Goal: Information Seeking & Learning: Learn about a topic

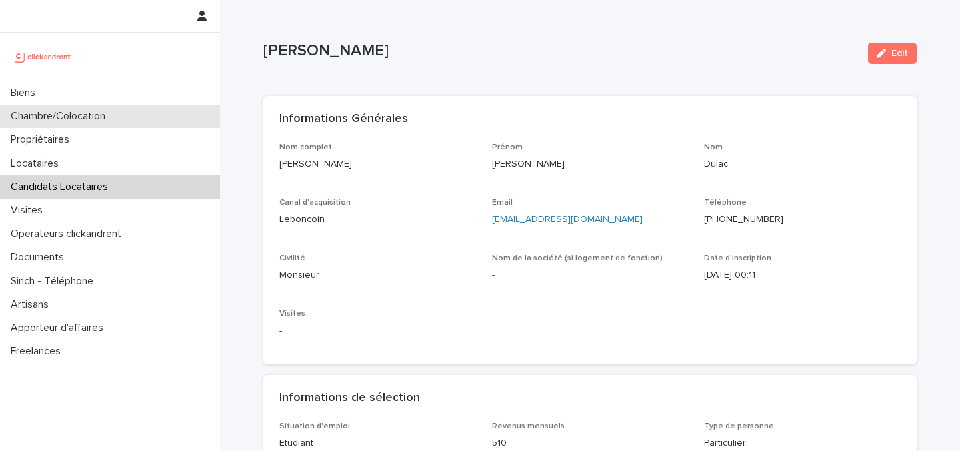
click at [144, 116] on div "Chambre/Colocation" at bounding box center [110, 116] width 220 height 23
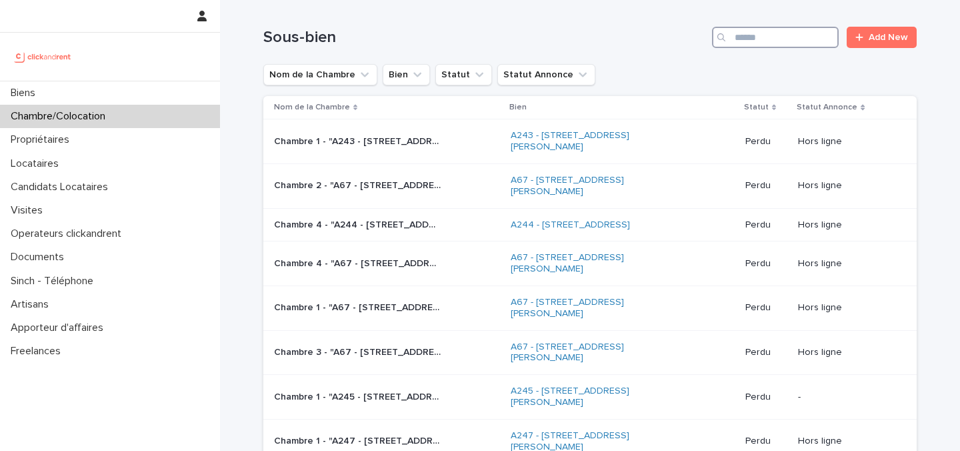
click at [779, 38] on input "Search" at bounding box center [775, 37] width 127 height 21
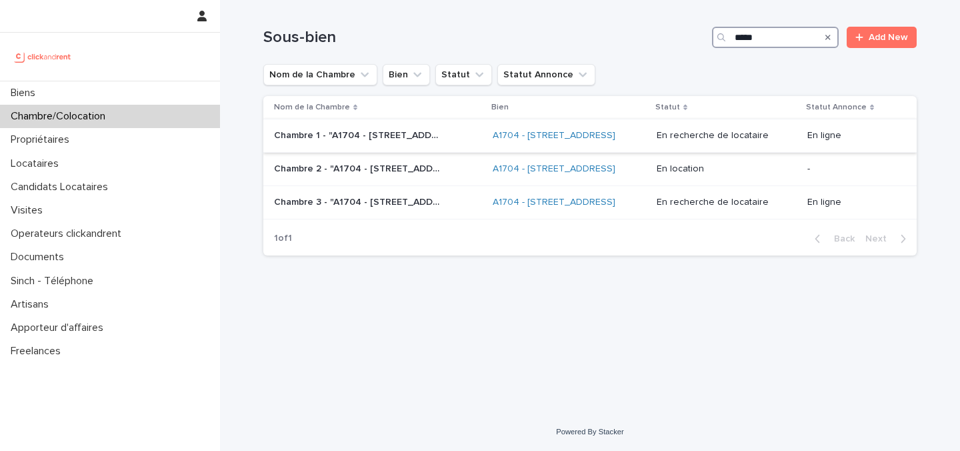
type input "*****"
click at [413, 141] on p "Chambre 1 - "A1704 - [STREET_ADDRESS]"" at bounding box center [358, 134] width 169 height 14
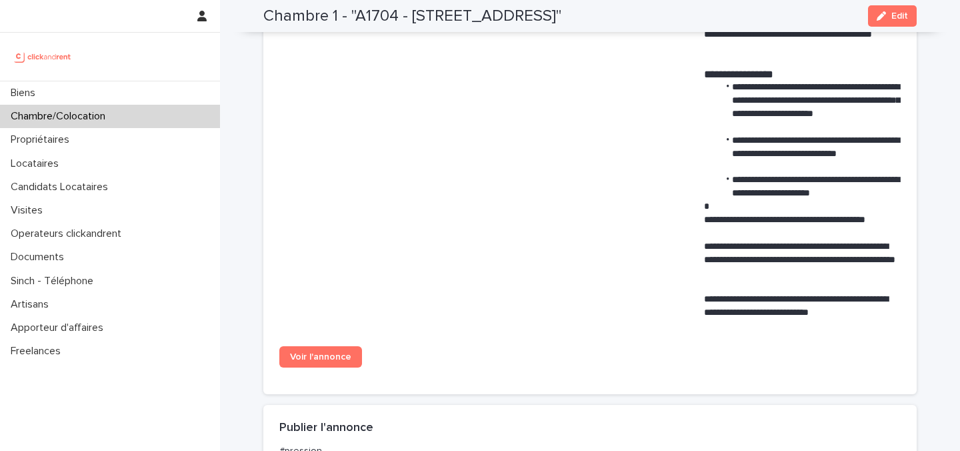
scroll to position [746, 0]
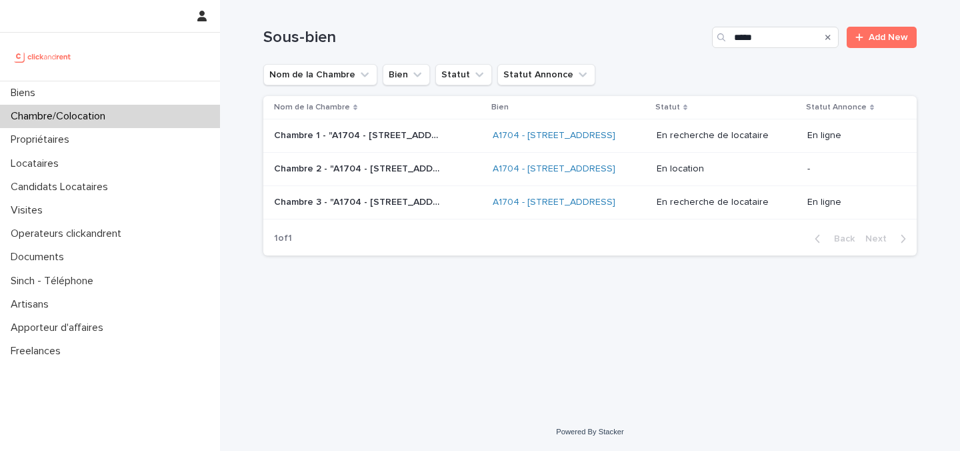
click at [369, 208] on p "Chambre 3 - "A1704 - [STREET_ADDRESS]"" at bounding box center [358, 201] width 169 height 14
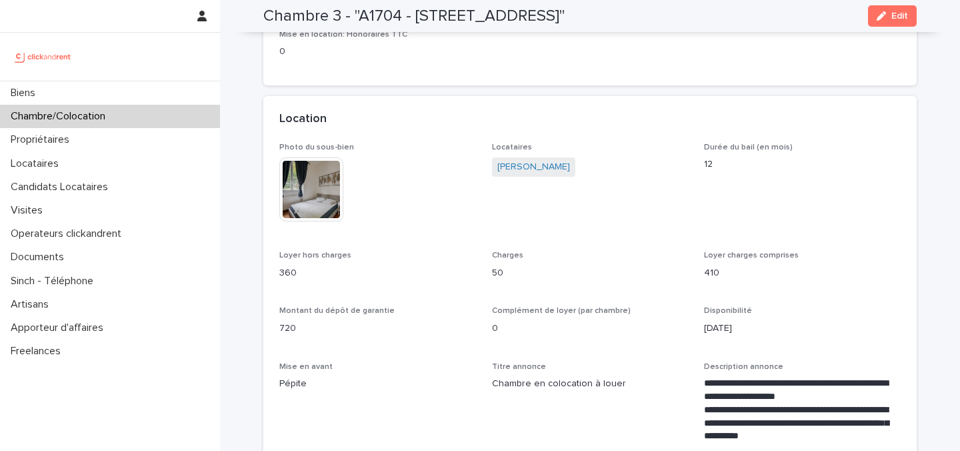
scroll to position [230, 0]
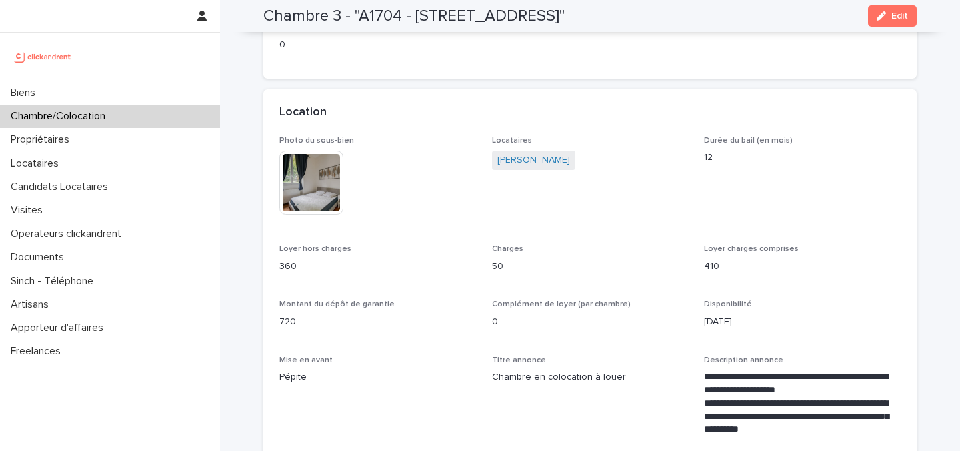
click at [318, 180] on img at bounding box center [311, 183] width 64 height 64
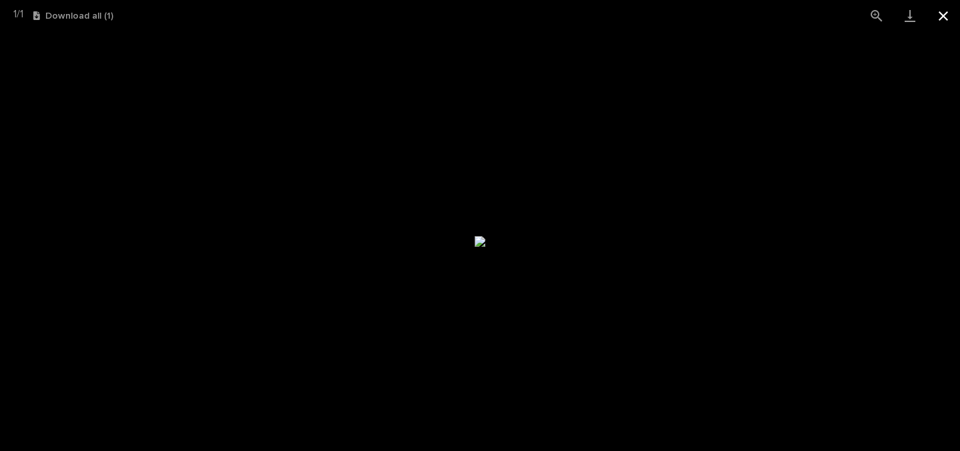
click at [940, 17] on button "Close gallery" at bounding box center [943, 15] width 33 height 31
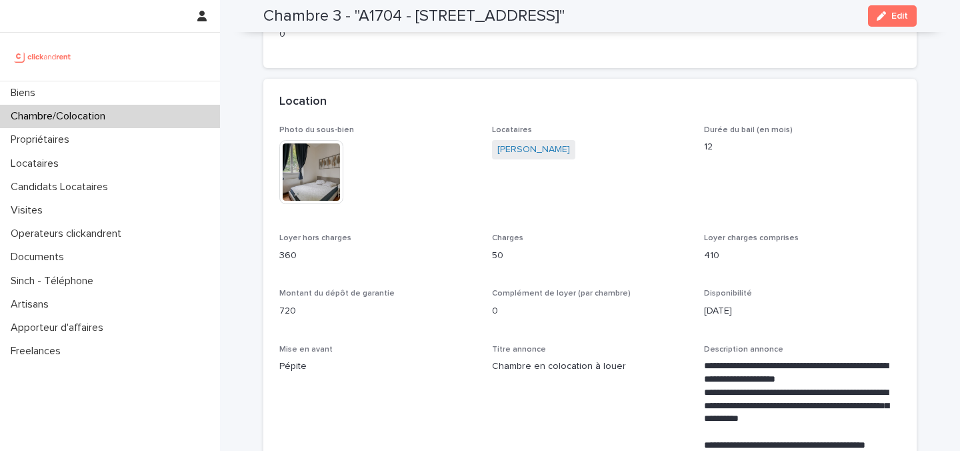
scroll to position [246, 0]
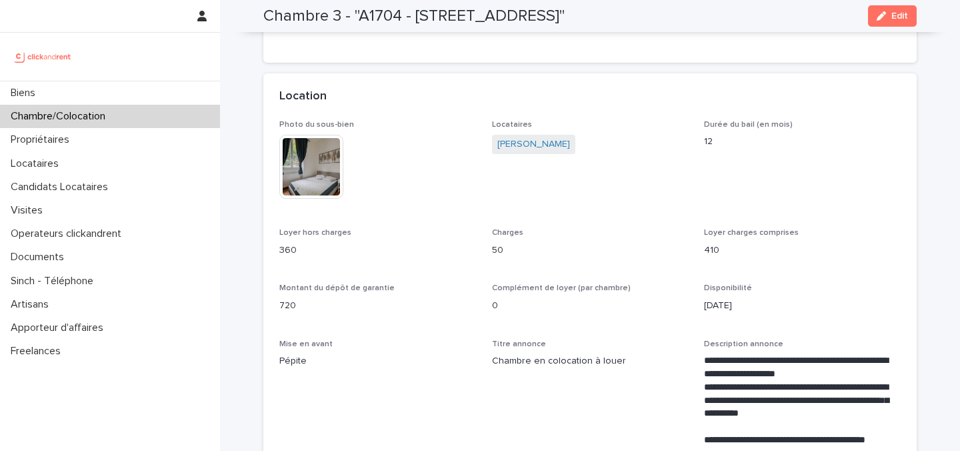
click at [325, 163] on img at bounding box center [311, 167] width 64 height 64
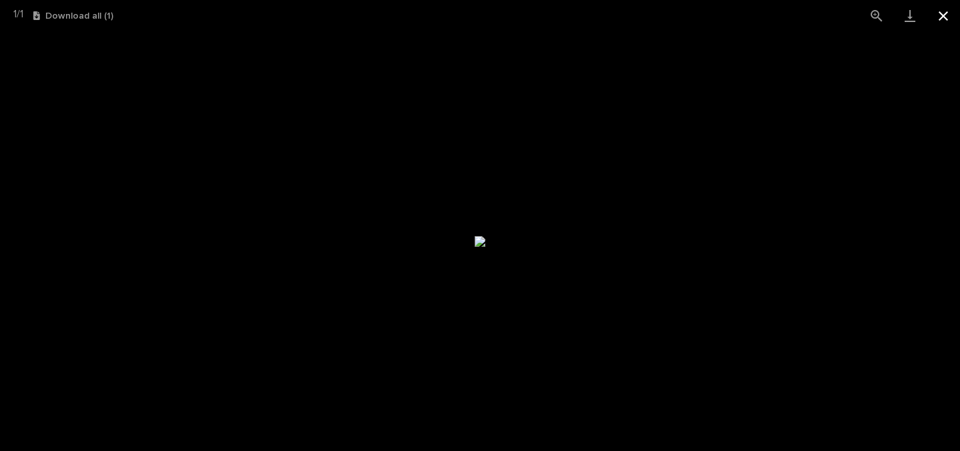
click at [941, 14] on button "Close gallery" at bounding box center [943, 15] width 33 height 31
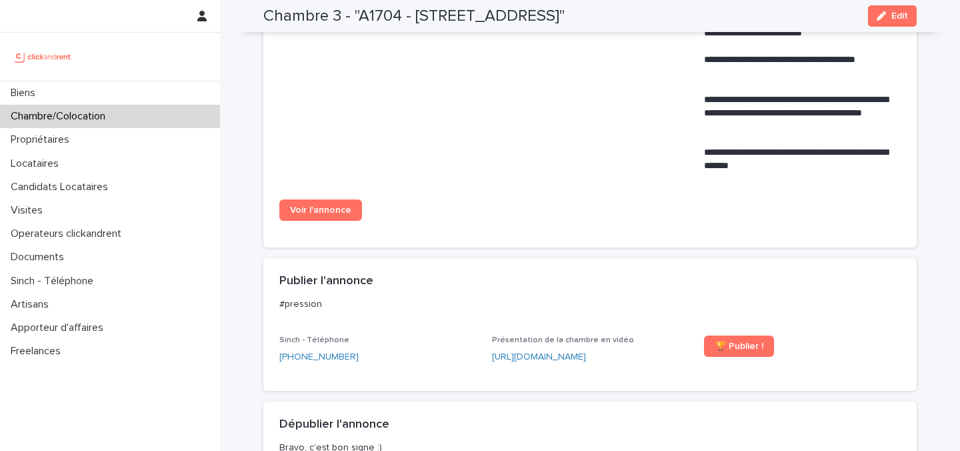
scroll to position [917, 0]
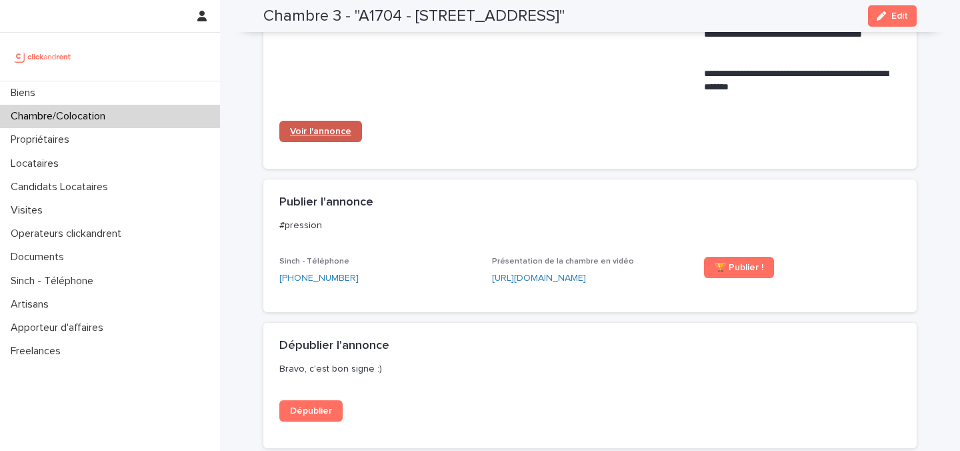
click at [340, 129] on span "Voir l'annonce" at bounding box center [320, 131] width 61 height 9
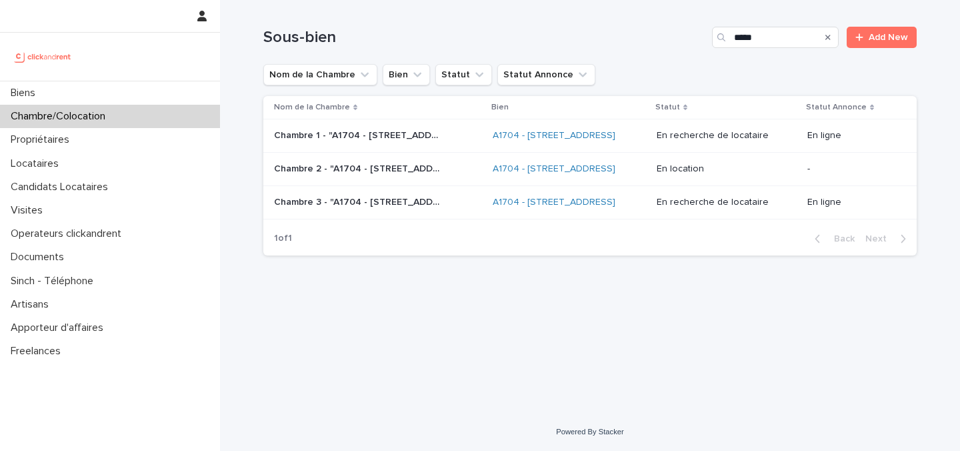
click at [333, 147] on div "Chambre 1 - "A1704 - [STREET_ADDRESS] 91150" Chambre 1 - "A1704 - [STREET_ADDRE…" at bounding box center [378, 136] width 208 height 22
click at [351, 208] on p "Chambre 3 - "A1704 - [STREET_ADDRESS]"" at bounding box center [358, 201] width 169 height 14
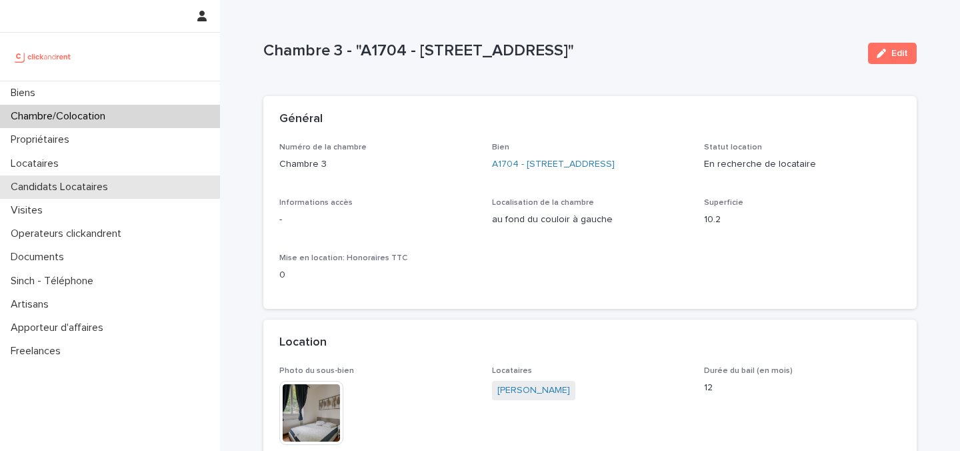
click at [85, 186] on p "Candidats Locataires" at bounding box center [61, 187] width 113 height 13
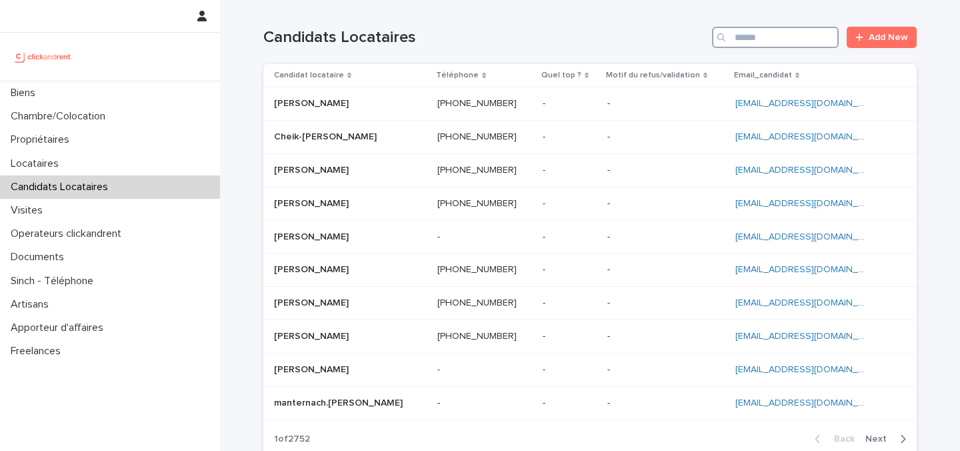
click at [758, 37] on input "Search" at bounding box center [775, 37] width 127 height 21
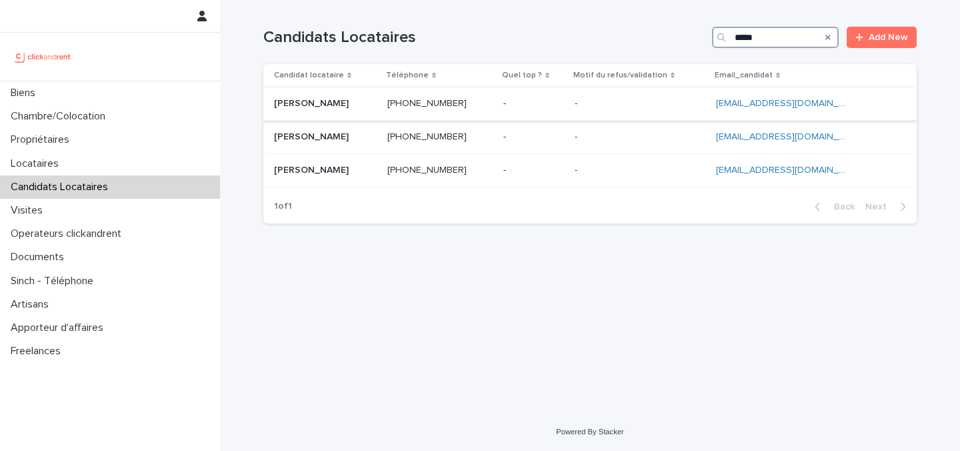
type input "*****"
click at [467, 99] on ringoverc2c-number-84e06f14122c "[PHONE_NUMBER]" at bounding box center [426, 103] width 79 height 9
click at [464, 105] on ringoverc2c-number-84e06f14122c "[PHONE_NUMBER]" at bounding box center [426, 103] width 79 height 9
click at [493, 109] on p at bounding box center [439, 103] width 105 height 11
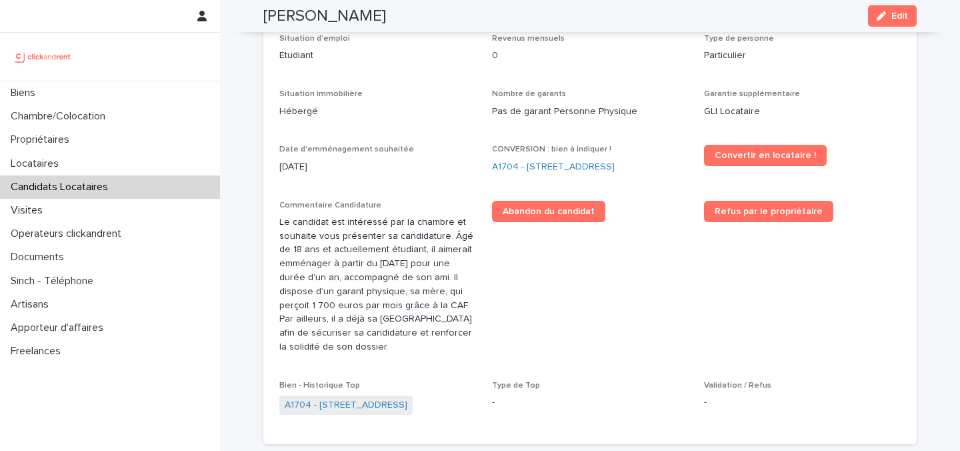
scroll to position [382, 0]
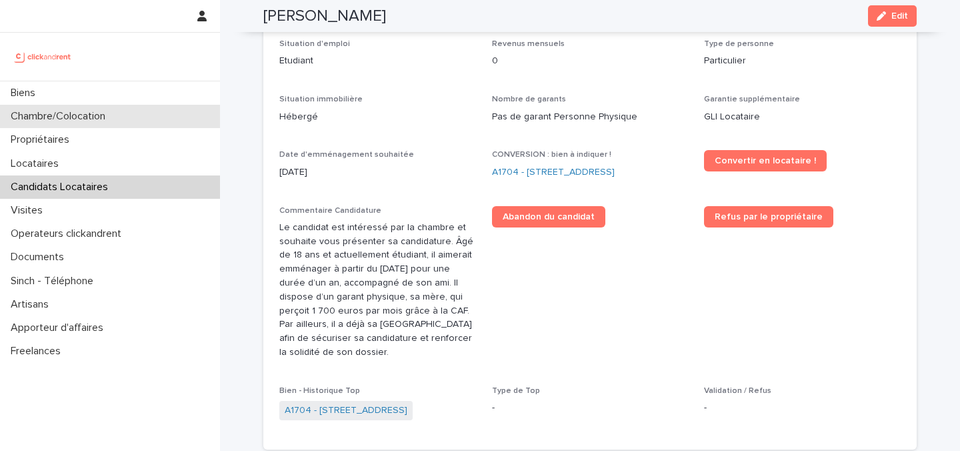
click at [85, 117] on p "Chambre/Colocation" at bounding box center [60, 116] width 111 height 13
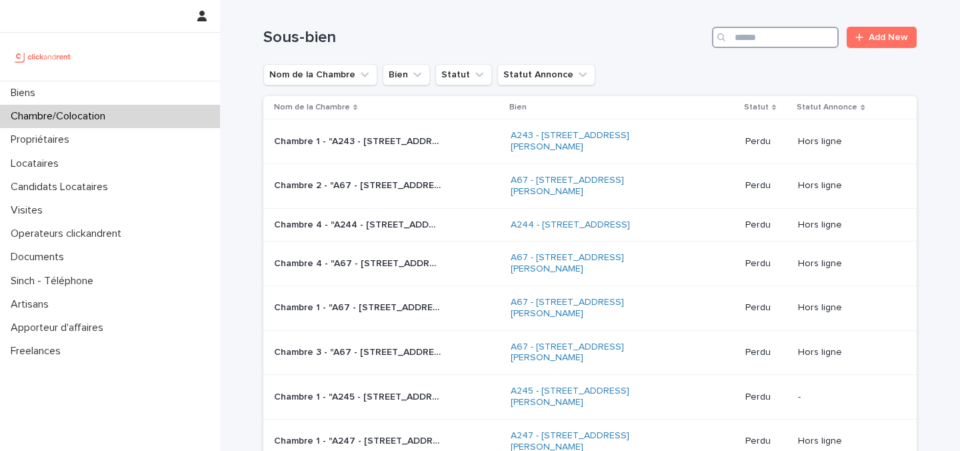
click at [785, 39] on input "Search" at bounding box center [775, 37] width 127 height 21
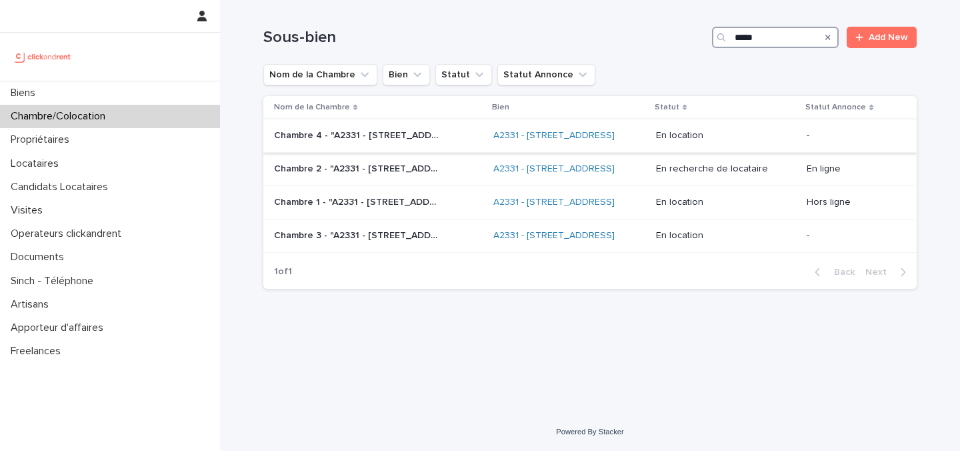
type input "*****"
click at [645, 147] on div "A2331 - [STREET_ADDRESS]" at bounding box center [569, 136] width 152 height 22
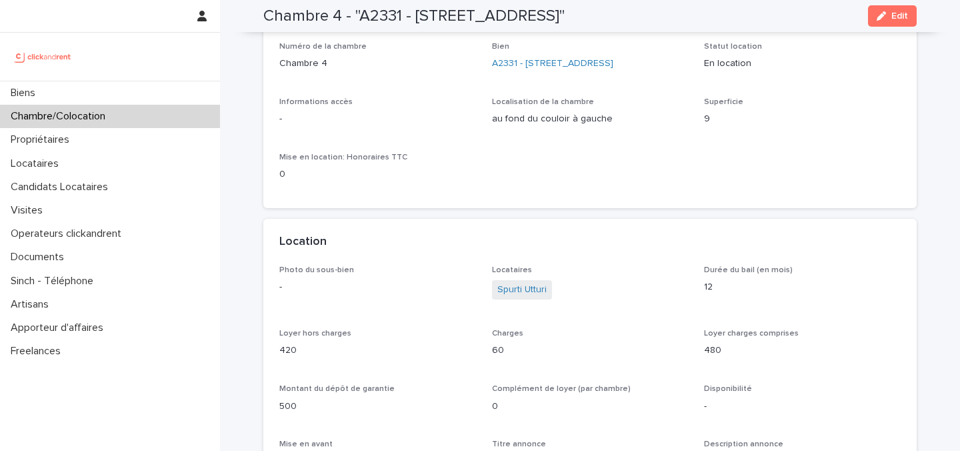
scroll to position [101, 0]
click at [515, 297] on span "Spurti Utturi" at bounding box center [522, 288] width 60 height 19
click at [518, 291] on link "Spurti Utturi" at bounding box center [521, 289] width 49 height 14
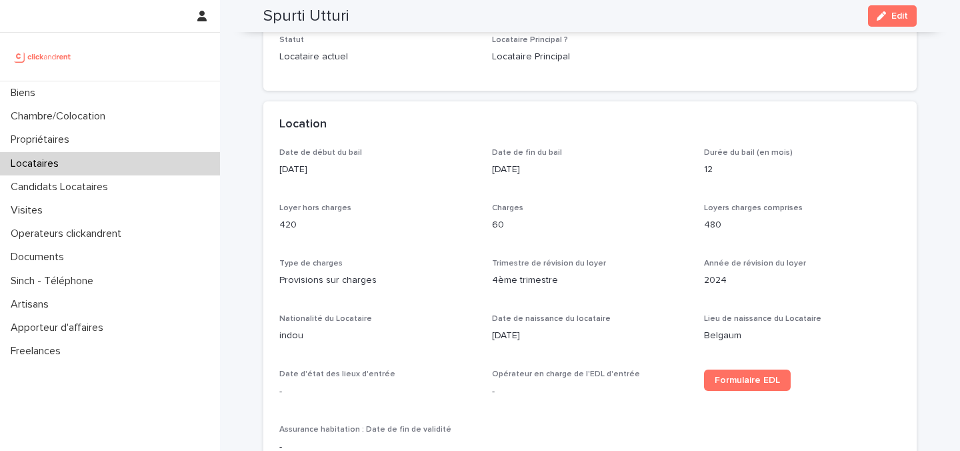
scroll to position [339, 0]
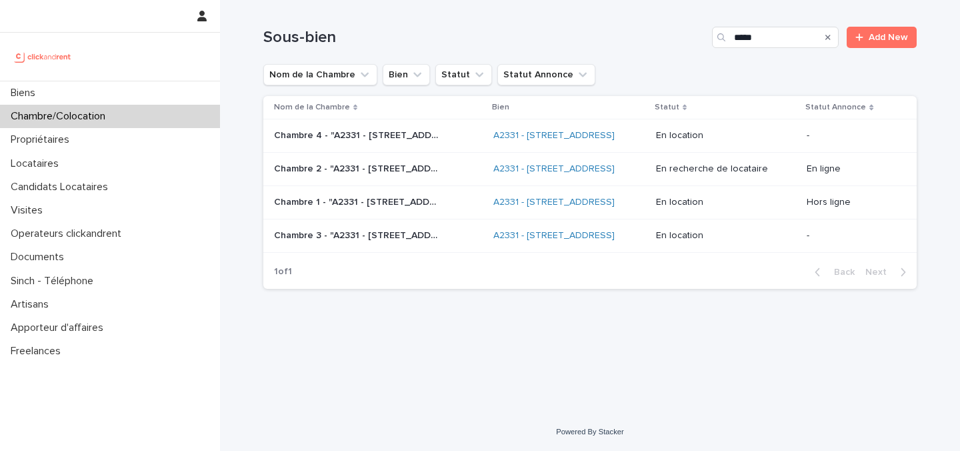
click at [398, 208] on p "Chambre 1 - "A2331 - [STREET_ADDRESS]"" at bounding box center [358, 201] width 169 height 14
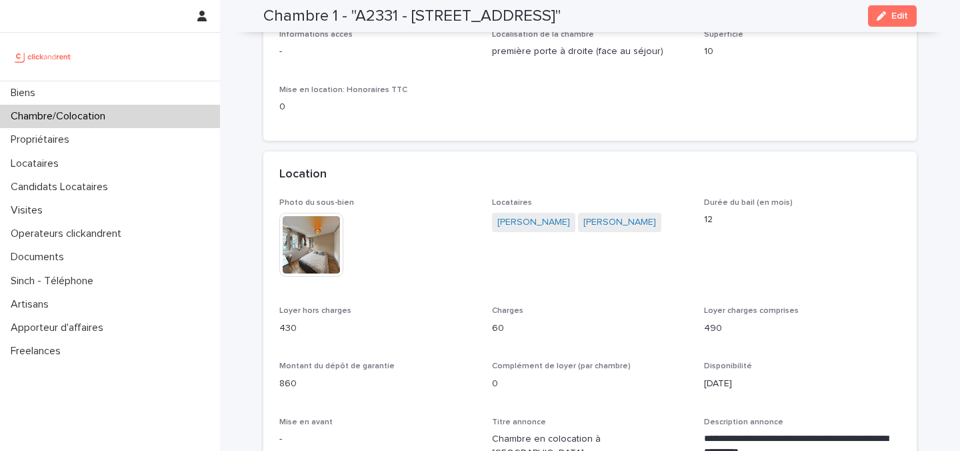
scroll to position [182, 0]
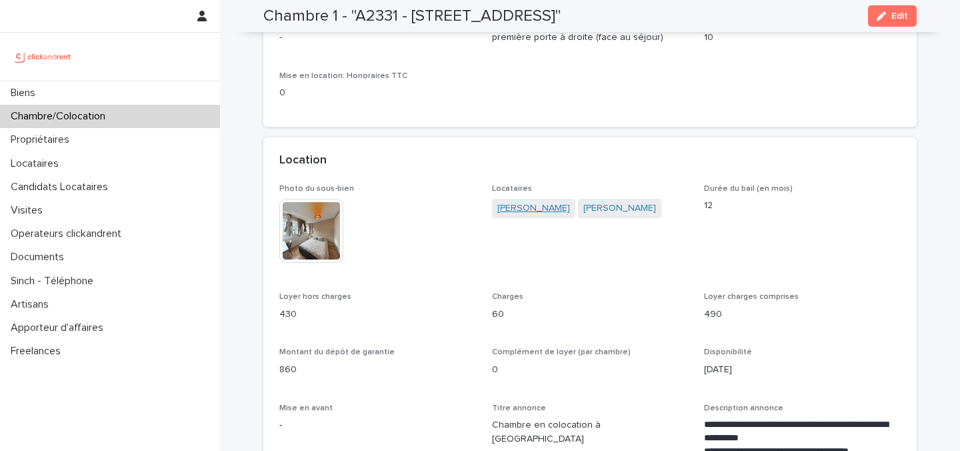
click at [521, 215] on link "[PERSON_NAME]" at bounding box center [533, 208] width 73 height 14
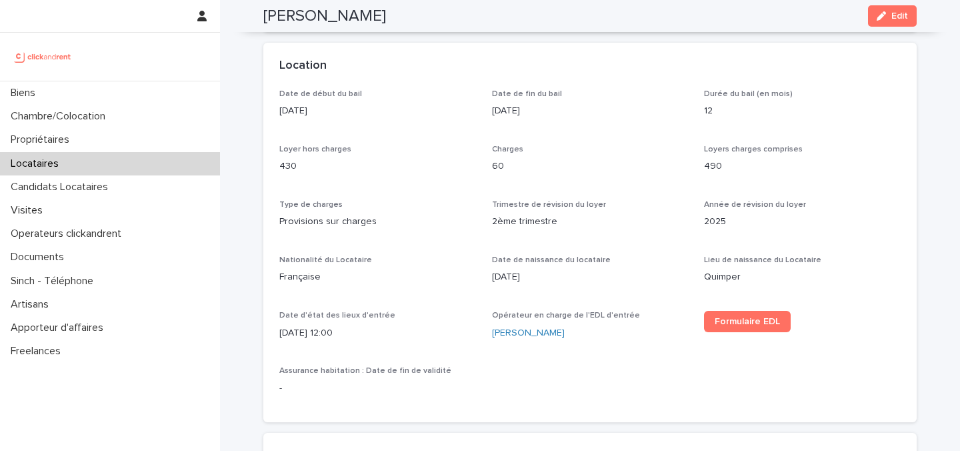
scroll to position [399, 0]
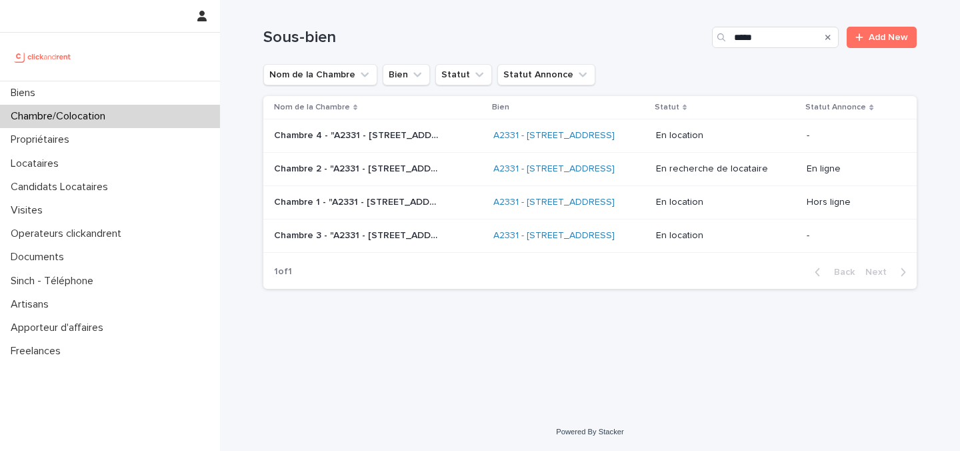
click at [431, 241] on p "Chambre 3 - "A2331 - [STREET_ADDRESS]"" at bounding box center [358, 234] width 169 height 14
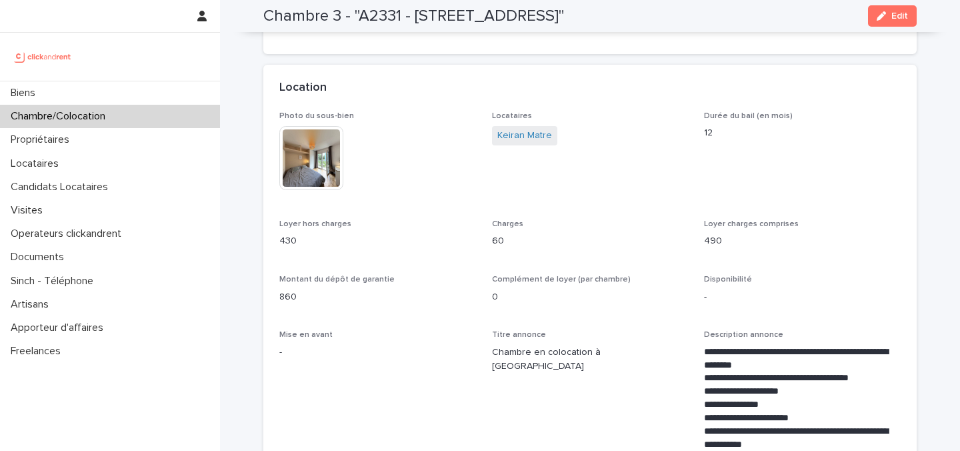
scroll to position [271, 0]
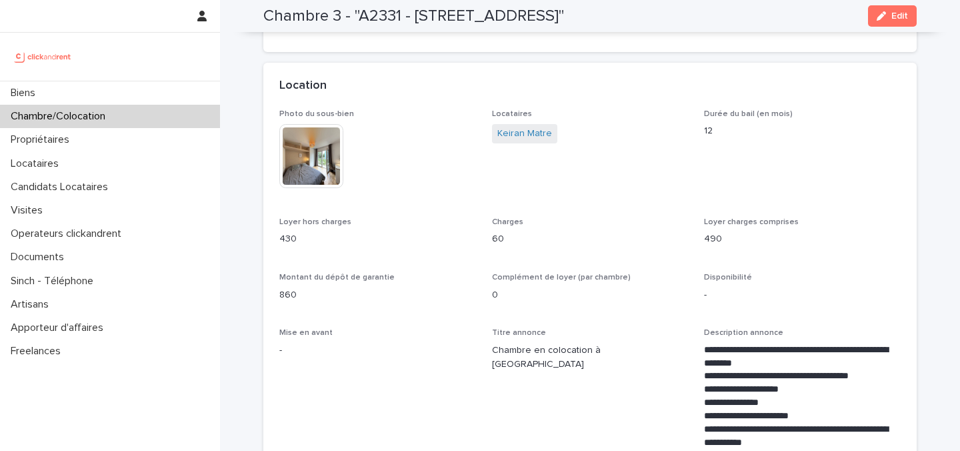
click at [526, 143] on div "Keiran Matre" at bounding box center [590, 135] width 197 height 22
click at [526, 137] on link "Keiran Matre" at bounding box center [524, 134] width 55 height 14
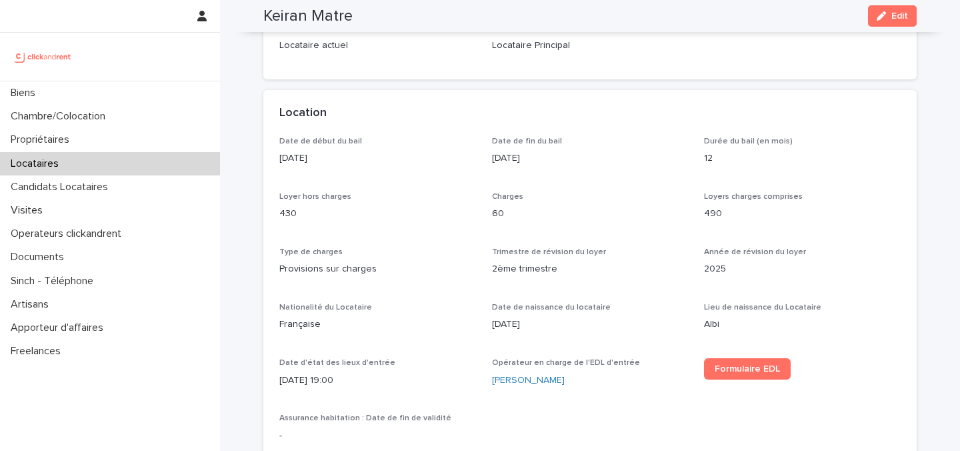
scroll to position [352, 0]
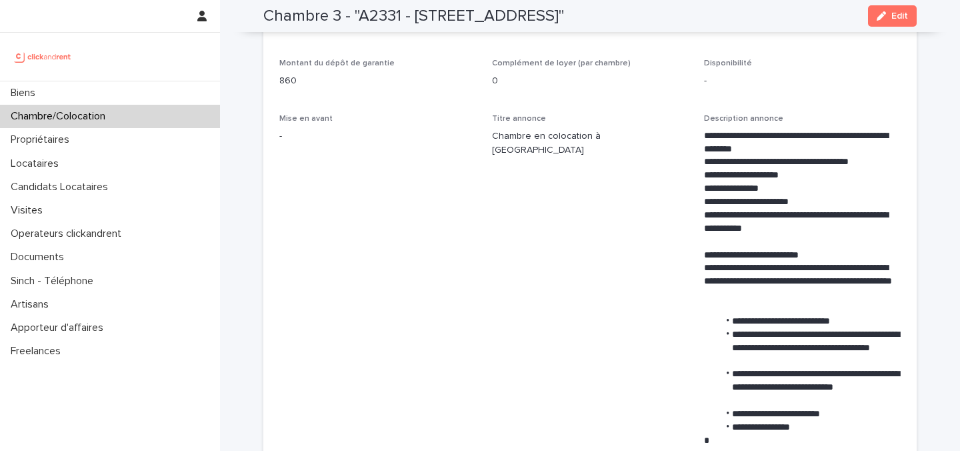
scroll to position [451, 0]
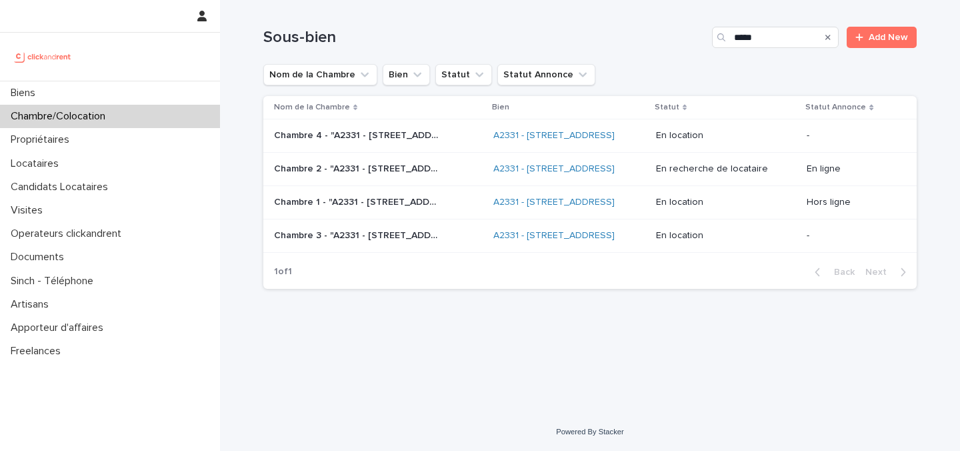
click at [371, 175] on p "Chambre 2 - "A2331 - [STREET_ADDRESS]"" at bounding box center [358, 168] width 169 height 14
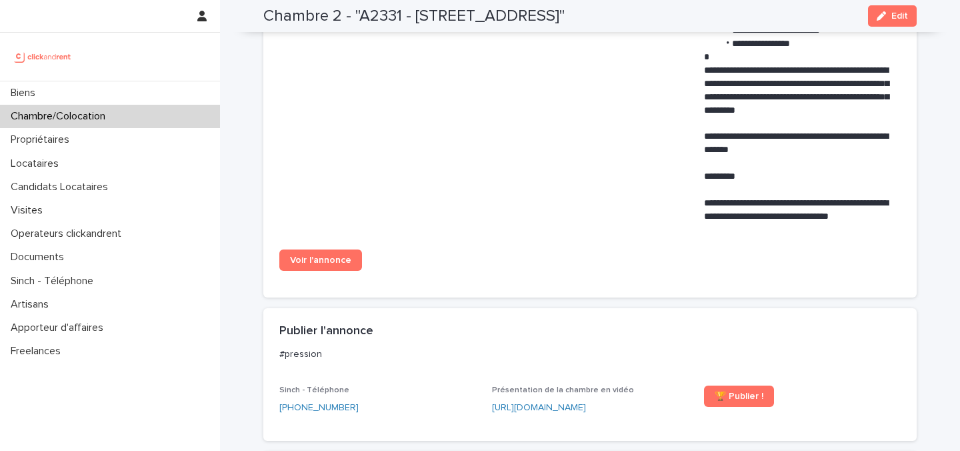
scroll to position [865, 0]
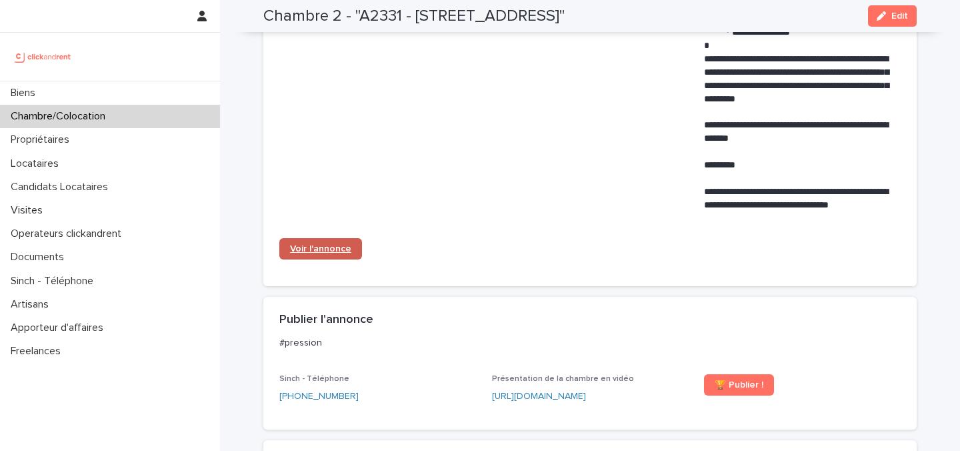
click at [333, 252] on span "Voir l'annonce" at bounding box center [320, 248] width 61 height 9
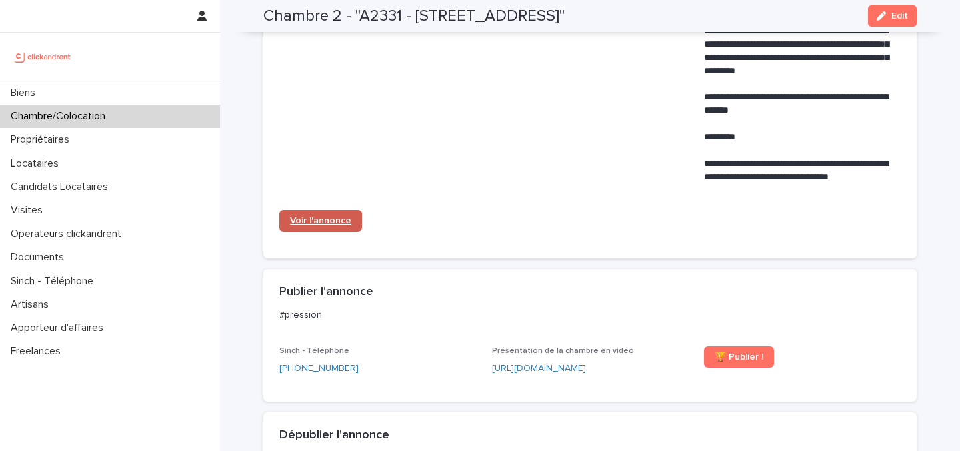
scroll to position [921, 0]
